Goal: Check status: Check status

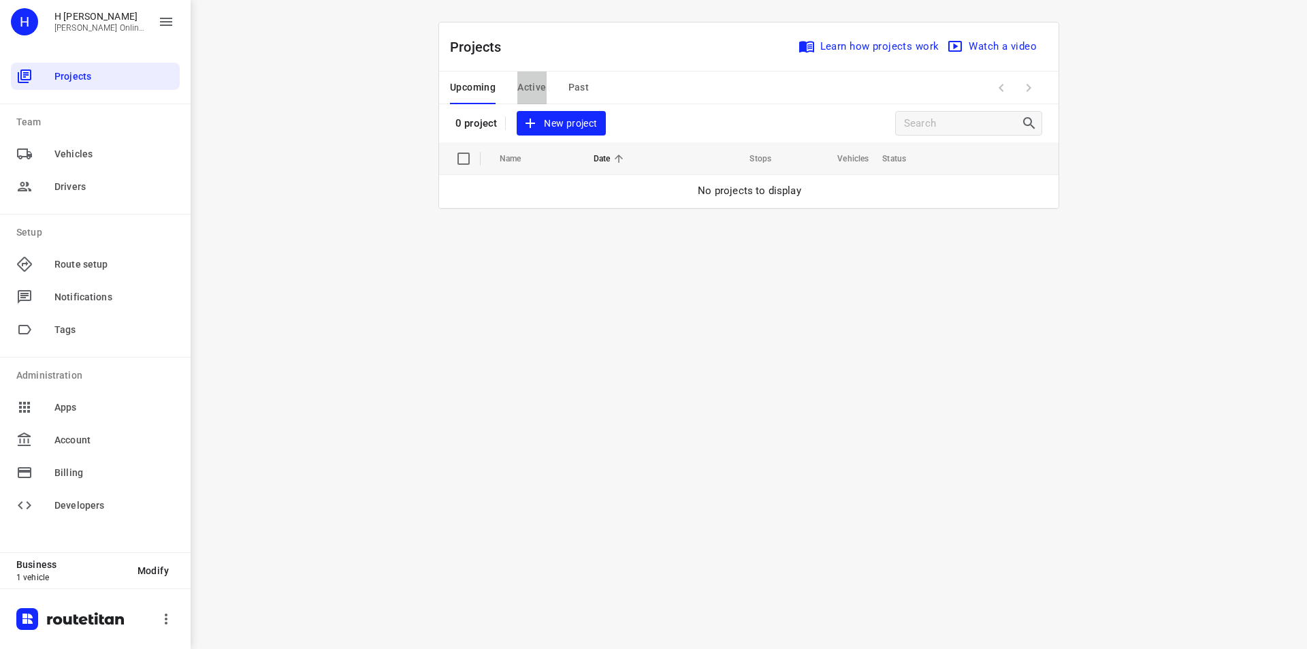
click at [532, 76] on button "Active" at bounding box center [531, 87] width 29 height 33
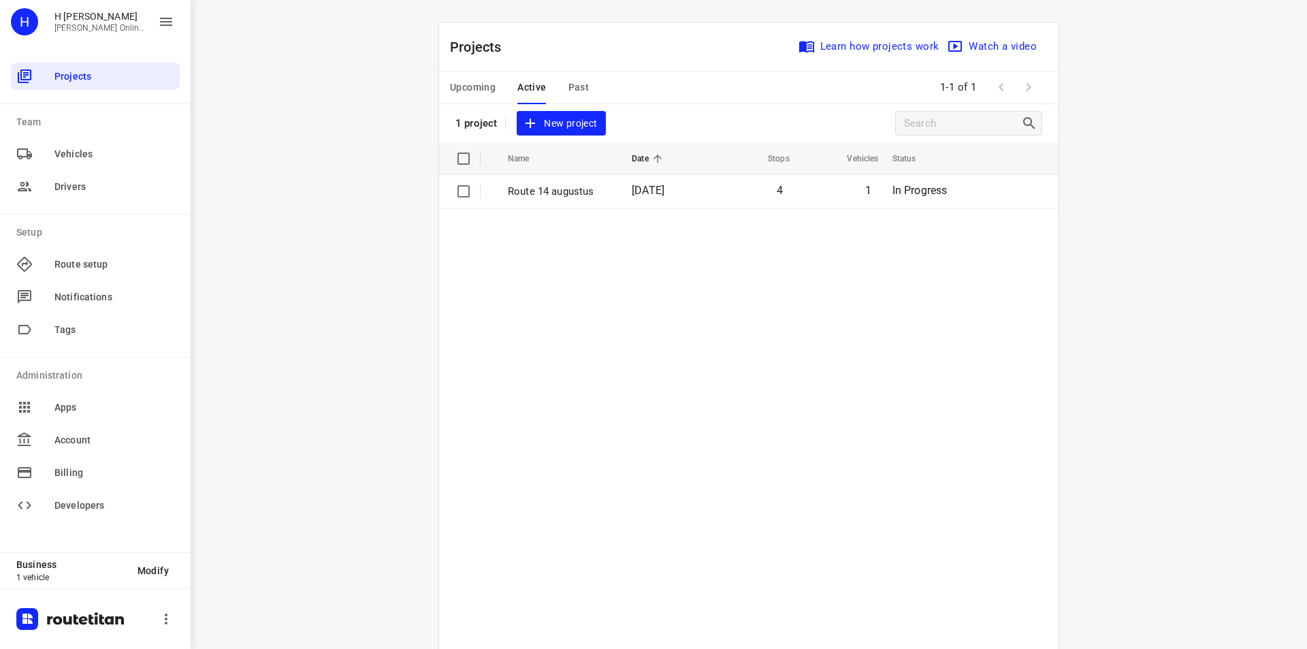
click at [773, 198] on td "4" at bounding box center [750, 191] width 86 height 33
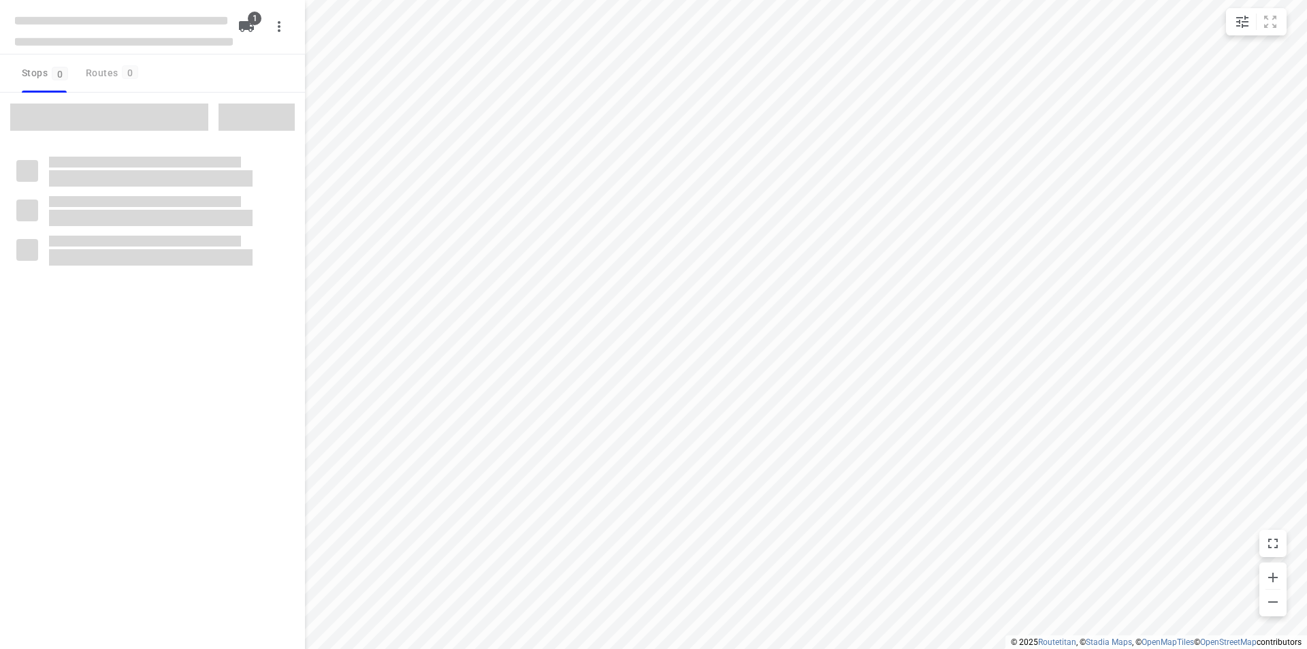
type input "distance"
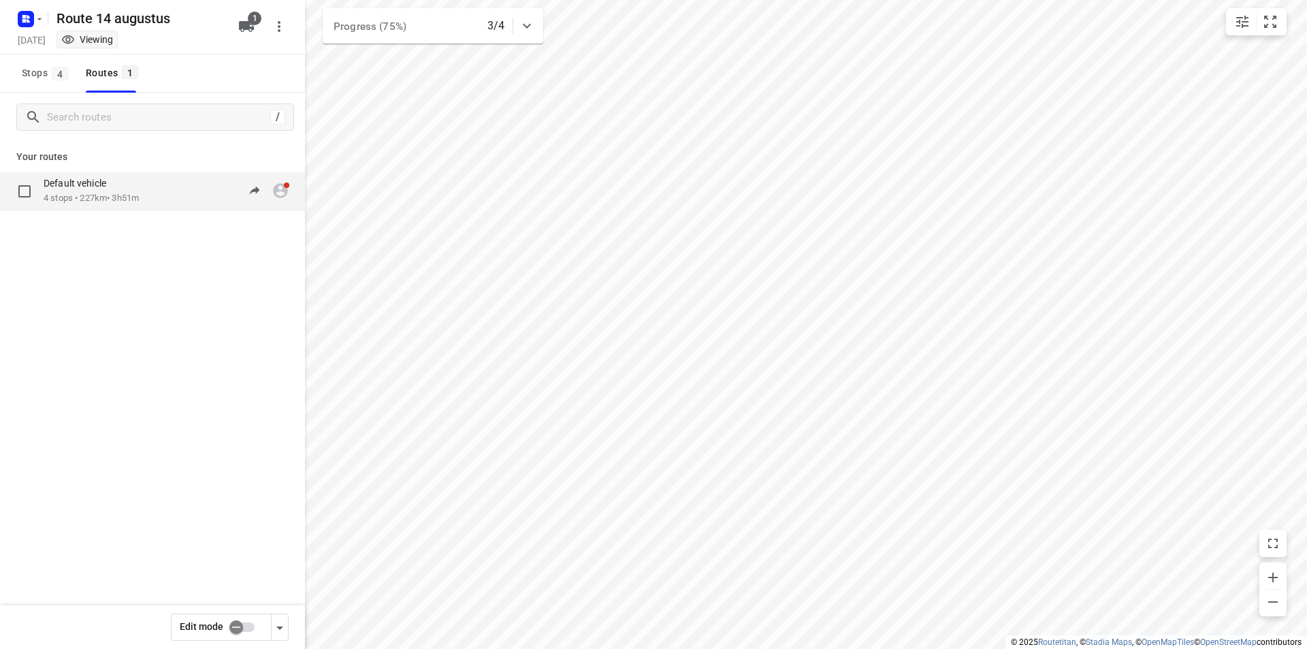
click at [139, 194] on p "4 stops • 227km • 3h51m" at bounding box center [91, 198] width 95 height 13
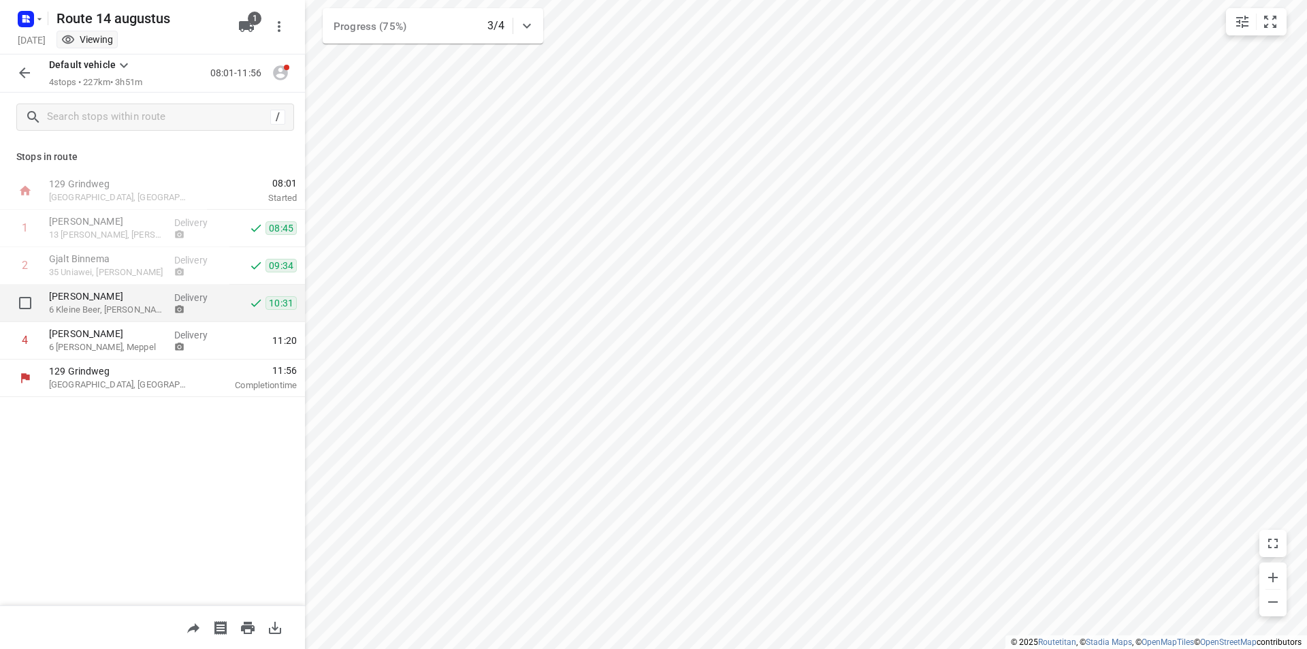
click at [178, 301] on p "Delivery" at bounding box center [199, 298] width 50 height 14
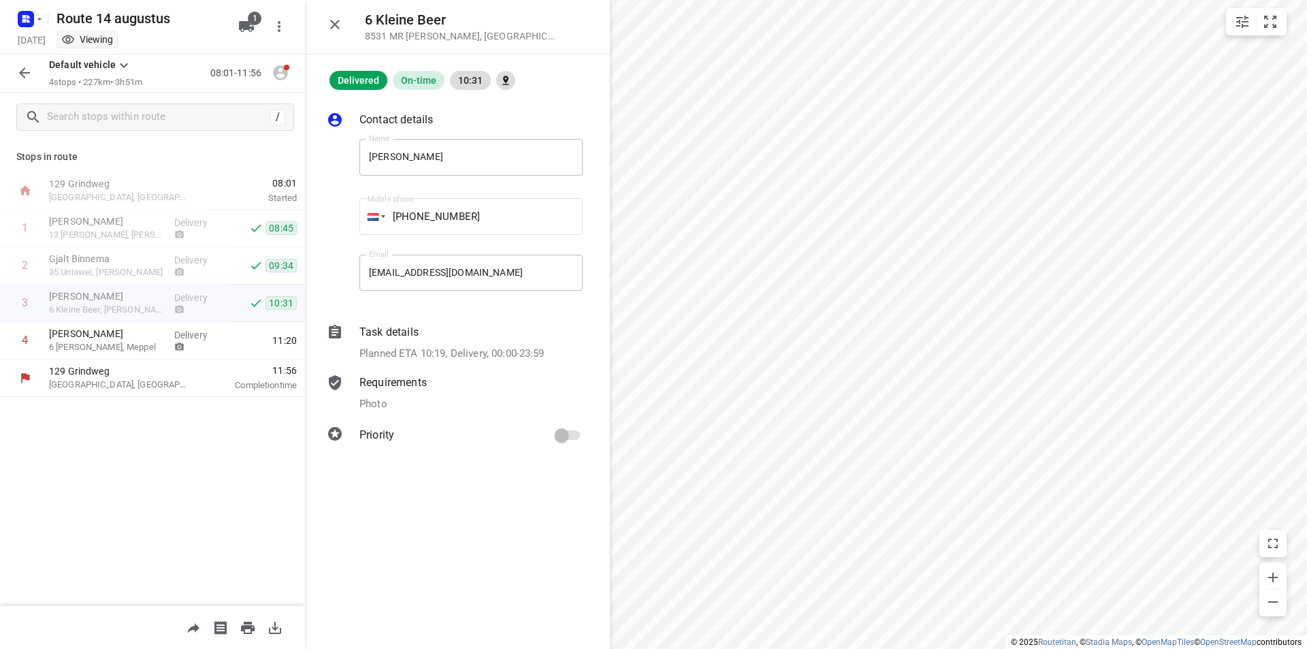
click at [432, 397] on div "Photo" at bounding box center [470, 404] width 223 height 16
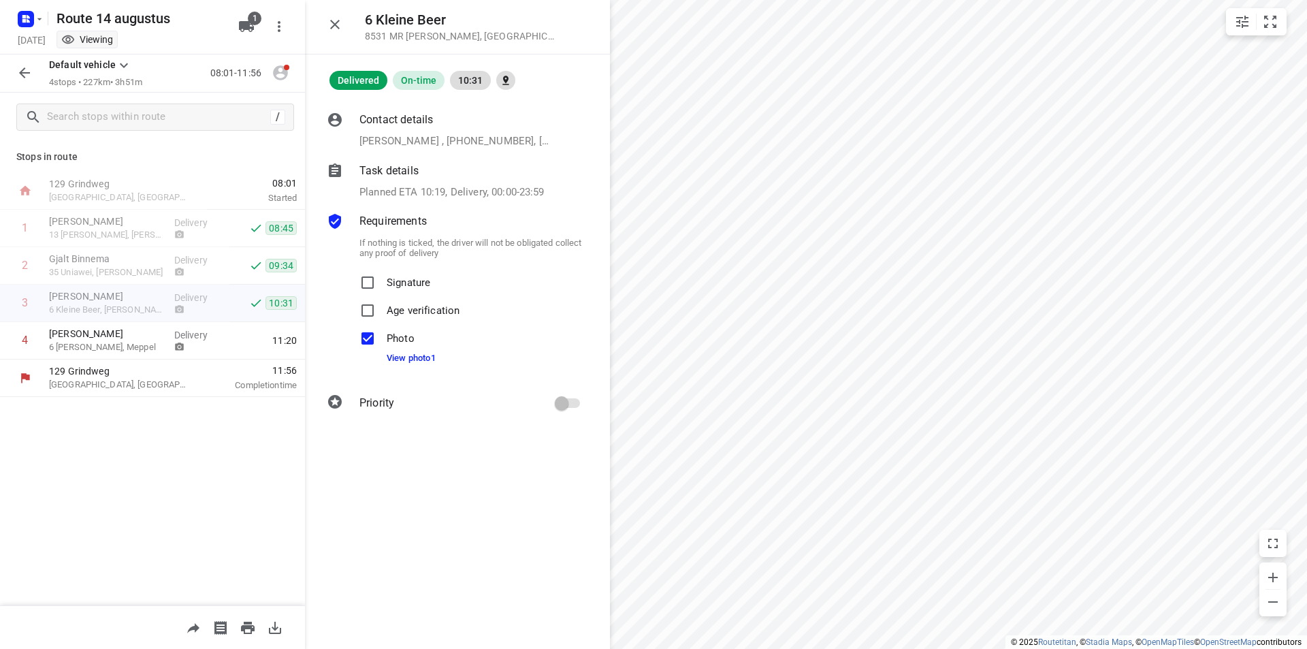
click at [417, 363] on div "Photo View photo 1" at bounding box center [411, 349] width 49 height 49
click at [423, 357] on link "View photo 1" at bounding box center [411, 358] width 49 height 10
click at [127, 341] on p "6 [PERSON_NAME], Meppel" at bounding box center [106, 347] width 114 height 14
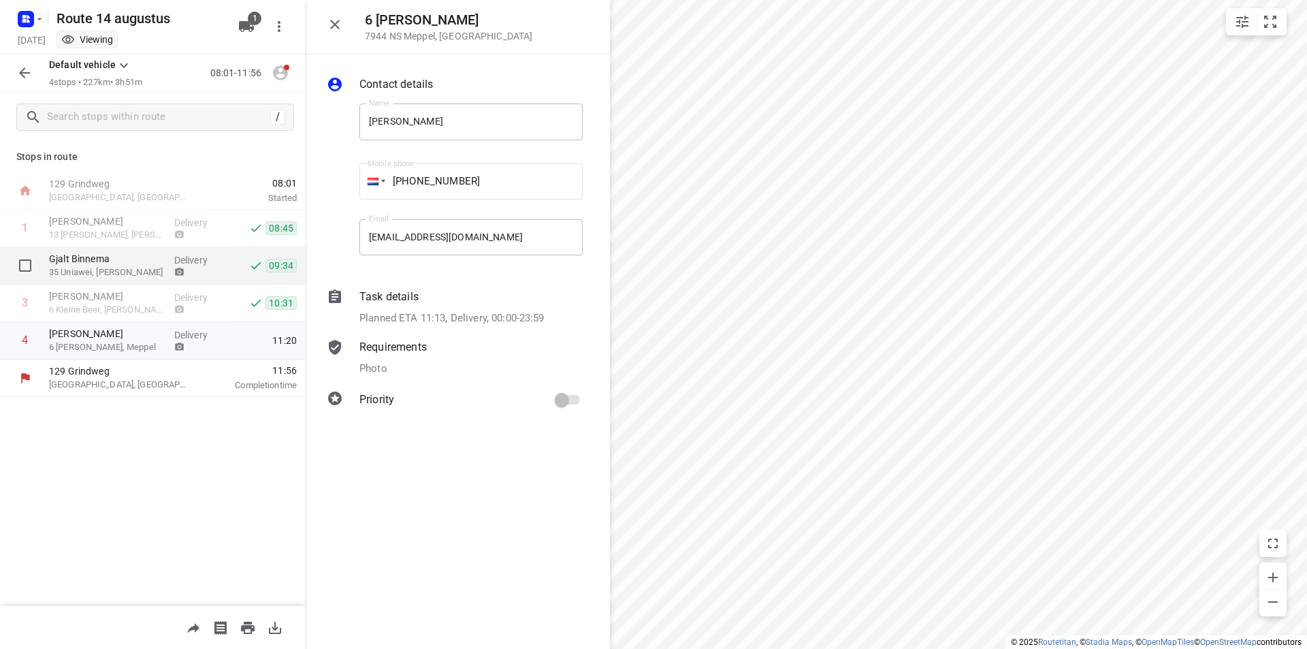
click at [140, 257] on p "Gjalt Binnema" at bounding box center [106, 259] width 114 height 14
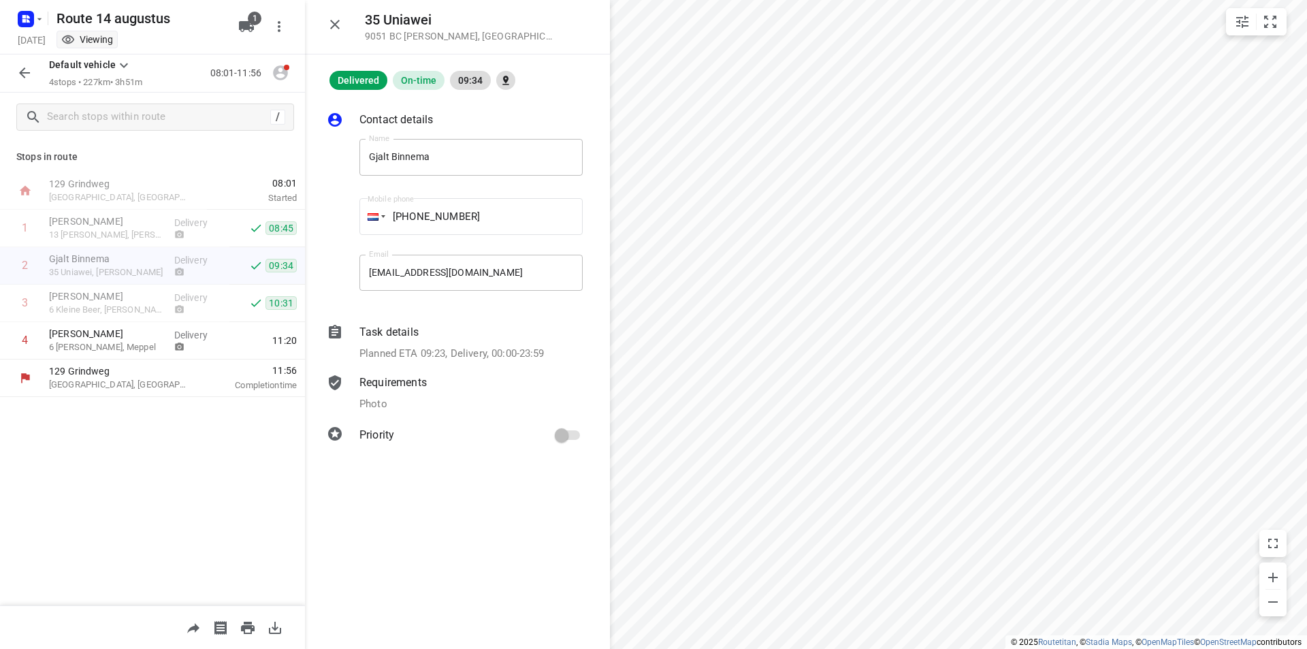
click at [399, 390] on p "Requirements" at bounding box center [392, 382] width 67 height 16
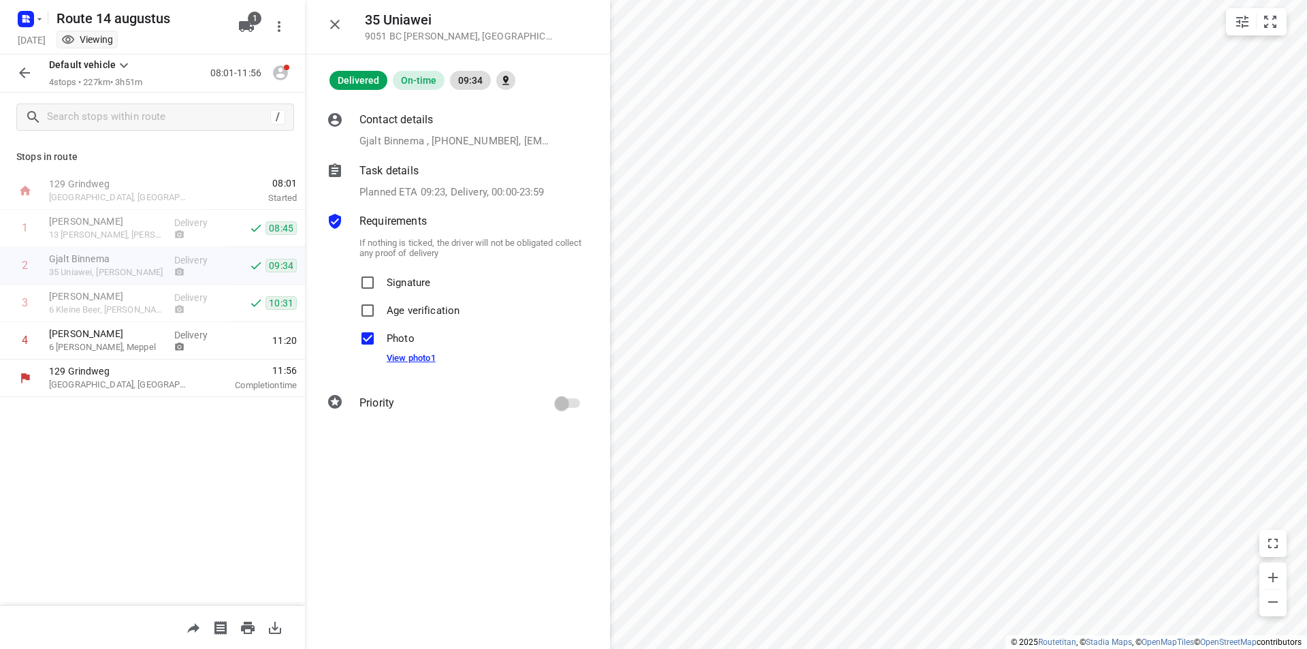
click at [413, 353] on link "View photo 1" at bounding box center [411, 358] width 49 height 10
click at [146, 235] on p "13 [PERSON_NAME], [PERSON_NAME]" at bounding box center [106, 235] width 114 height 14
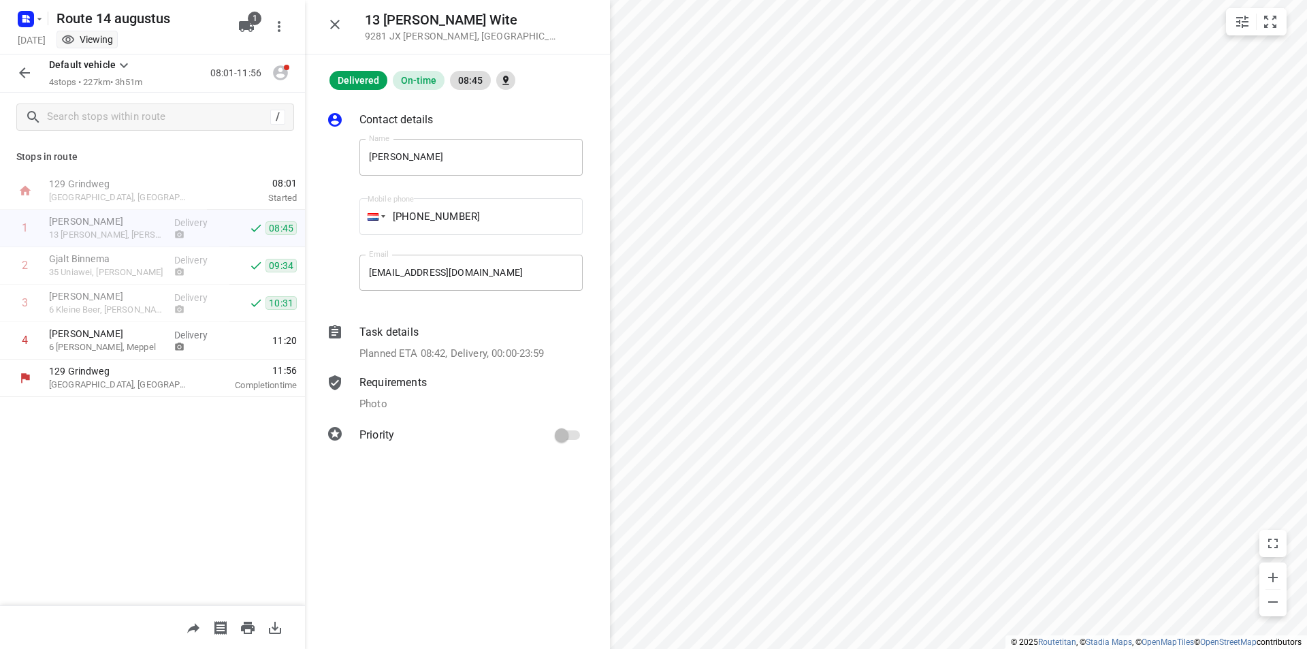
click at [434, 393] on div "Requirements Photo" at bounding box center [471, 393] width 229 height 43
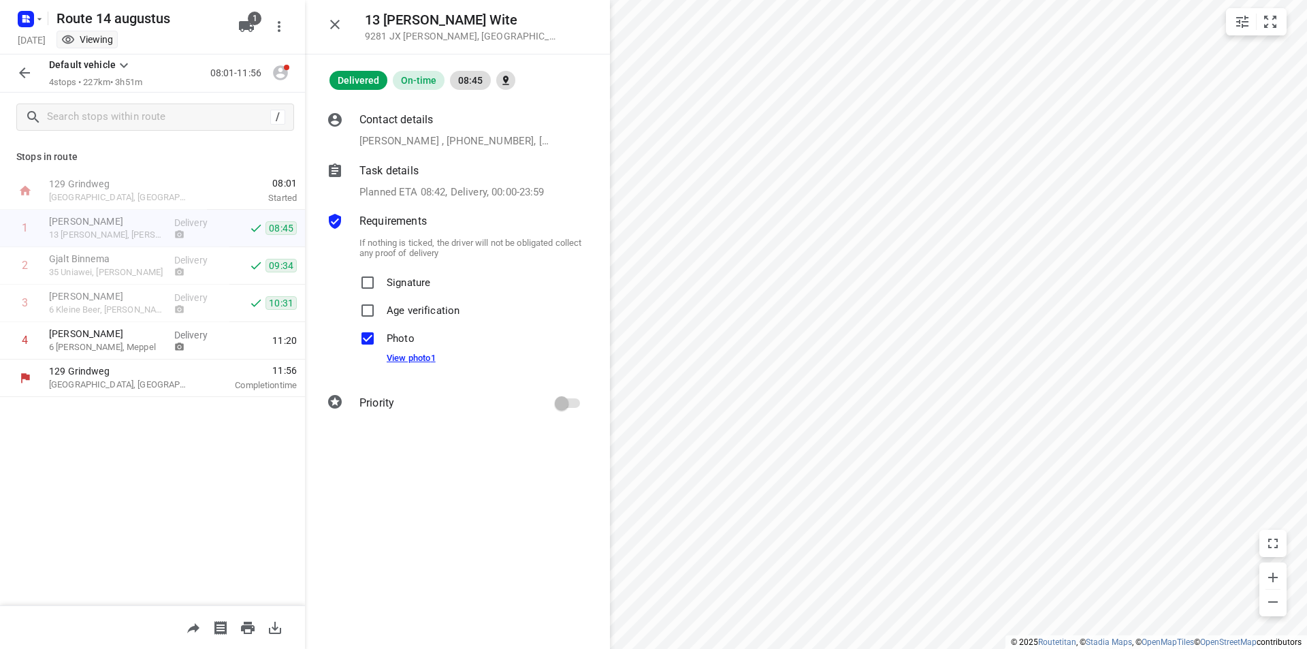
click at [426, 356] on link "View photo 1" at bounding box center [411, 358] width 49 height 10
